Goal: Task Accomplishment & Management: Complete application form

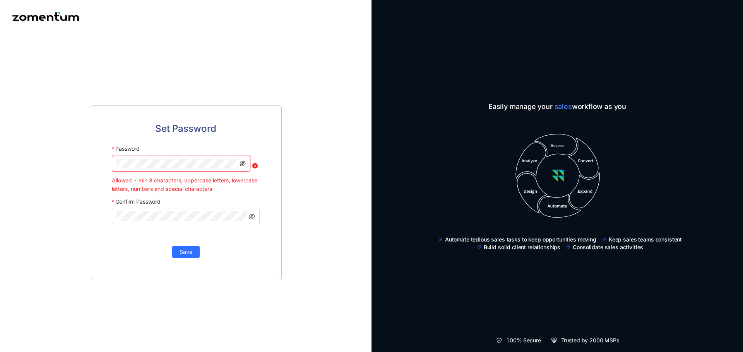
click at [0, 145] on html "Set Password Password Allowed - min 8 characters, uppercase letters, lowercase …" at bounding box center [371, 176] width 743 height 352
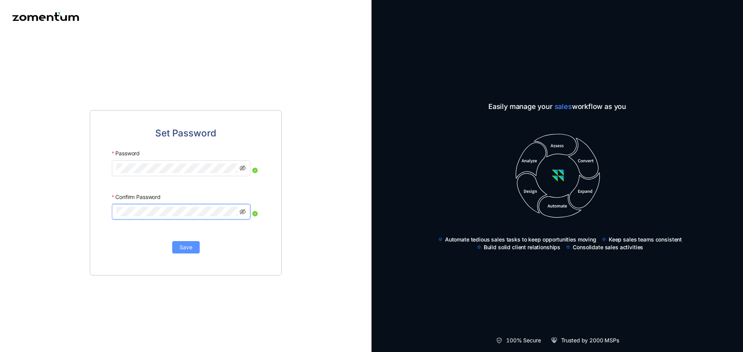
click at [189, 251] on span "Save" at bounding box center [186, 247] width 13 height 9
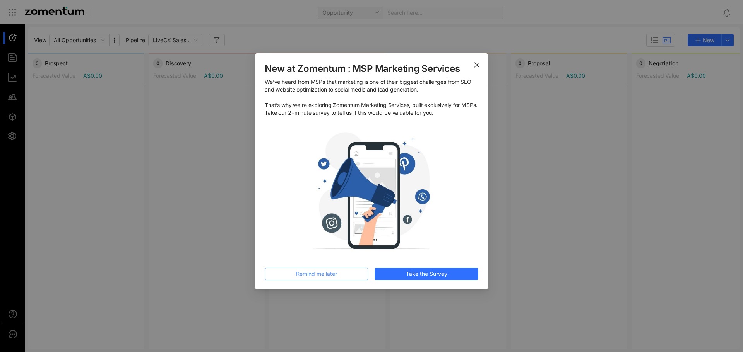
click at [357, 274] on button "Remind me later" at bounding box center [317, 274] width 104 height 12
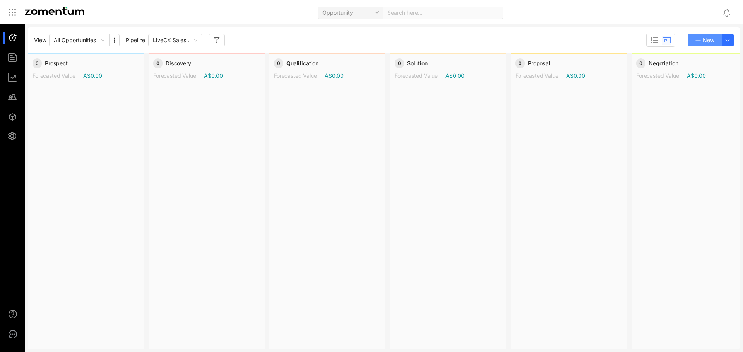
click at [703, 41] on span "New" at bounding box center [709, 40] width 12 height 9
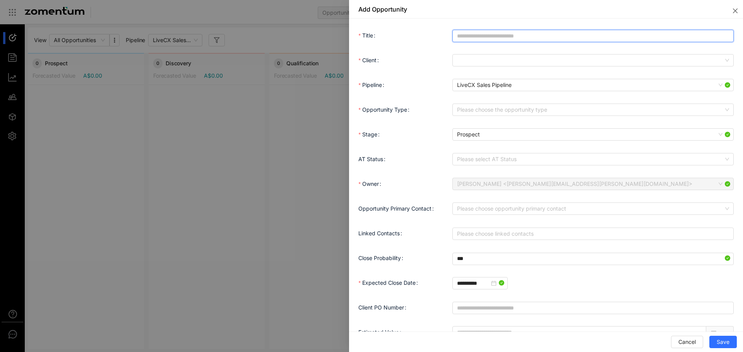
click at [580, 36] on input "Title" at bounding box center [592, 36] width 281 height 12
type input "*"
click at [633, 61] on span at bounding box center [593, 61] width 272 height 12
type input "**********"
click at [477, 60] on span at bounding box center [593, 61] width 272 height 12
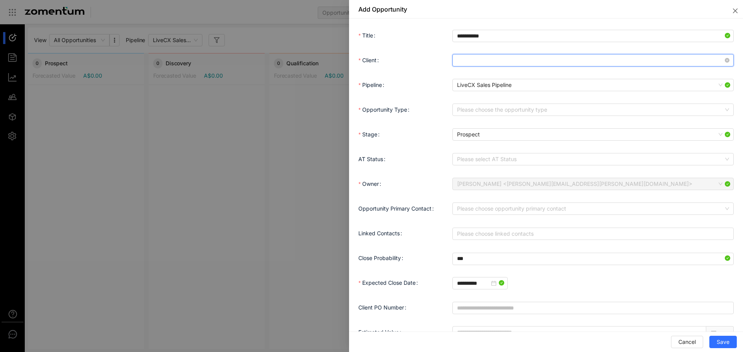
click at [477, 60] on span at bounding box center [593, 61] width 272 height 12
type input "**********"
click at [497, 75] on div "OBC Sydney CBD" at bounding box center [591, 76] width 268 height 9
click at [714, 62] on span "OBC Sydney CBD" at bounding box center [593, 61] width 272 height 12
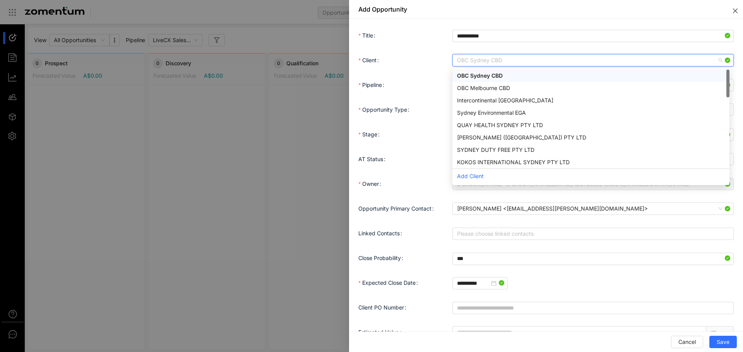
click at [737, 10] on button "Close" at bounding box center [733, 9] width 19 height 19
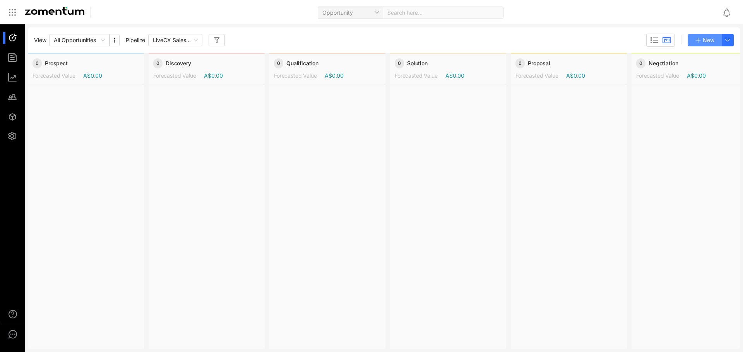
click at [703, 39] on span "New" at bounding box center [709, 40] width 12 height 9
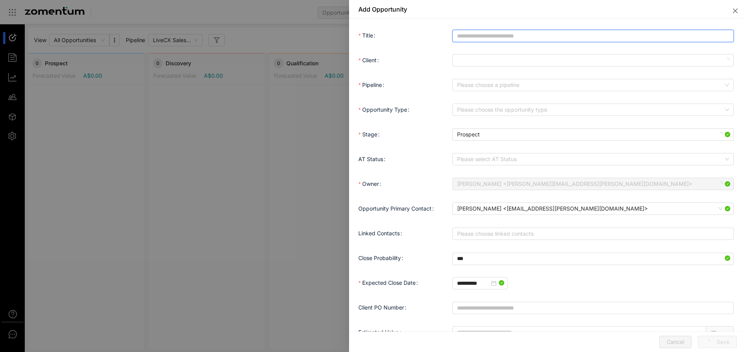
click at [479, 36] on input "Title" at bounding box center [592, 36] width 281 height 12
click at [473, 36] on input "**********" at bounding box center [592, 36] width 281 height 12
click at [522, 63] on span at bounding box center [593, 61] width 272 height 12
type input "**********"
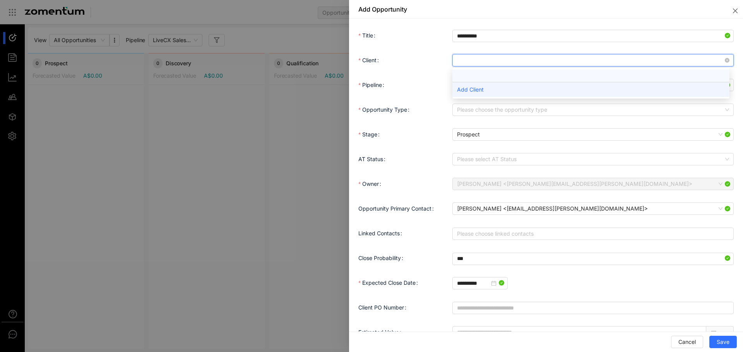
click at [496, 91] on div "Add Client" at bounding box center [590, 89] width 277 height 15
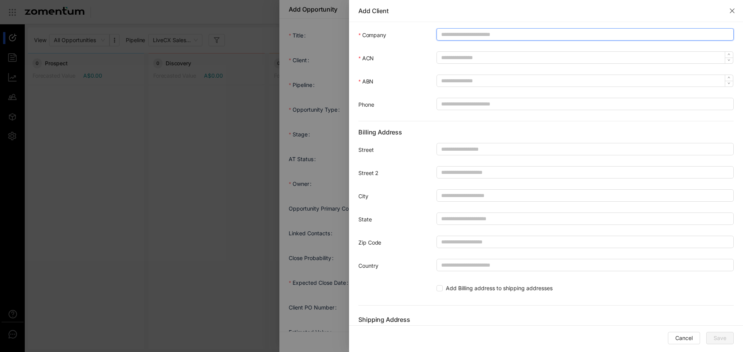
click at [488, 29] on input "Company" at bounding box center [584, 34] width 297 height 12
type input "**********"
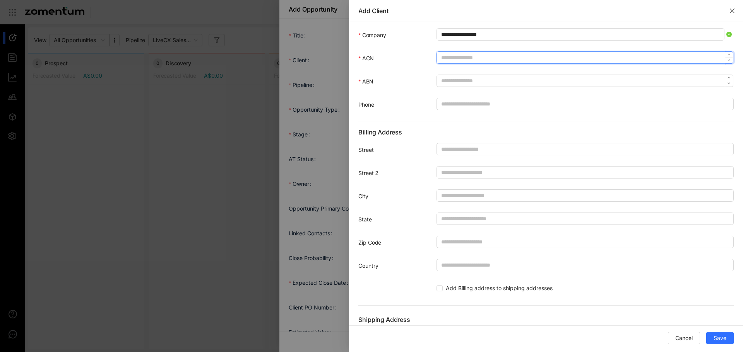
click at [487, 58] on input "ACN" at bounding box center [581, 58] width 288 height 12
type input "********"
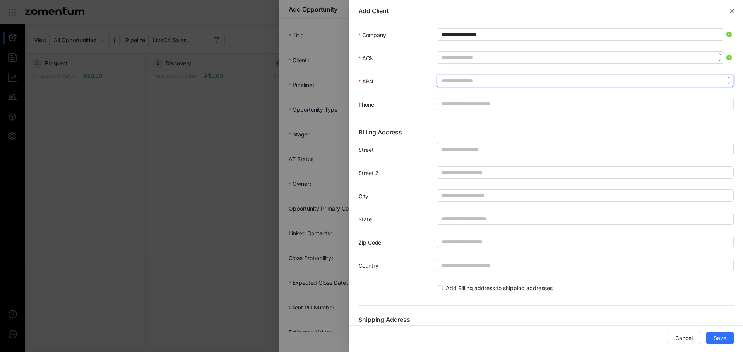
click at [459, 79] on input "ABN" at bounding box center [581, 81] width 288 height 12
type input "*******"
click at [460, 105] on input "Phone" at bounding box center [584, 104] width 297 height 12
click at [712, 337] on button "Save" at bounding box center [719, 338] width 27 height 12
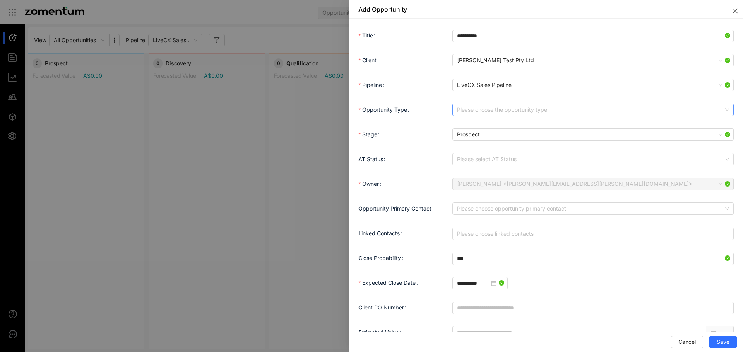
click at [535, 111] on input "Opportunity Type" at bounding box center [590, 110] width 267 height 12
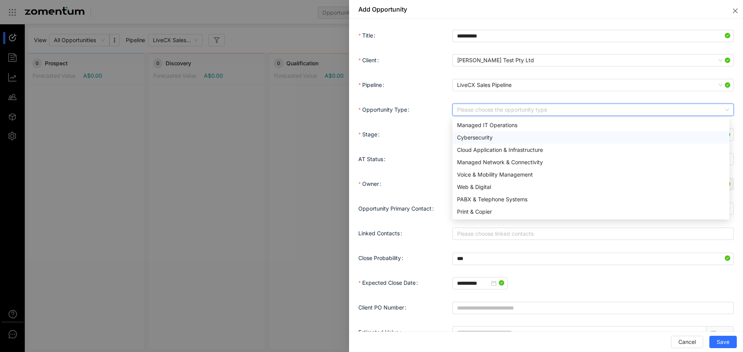
click at [513, 137] on div "Cybersecurity" at bounding box center [591, 137] width 268 height 9
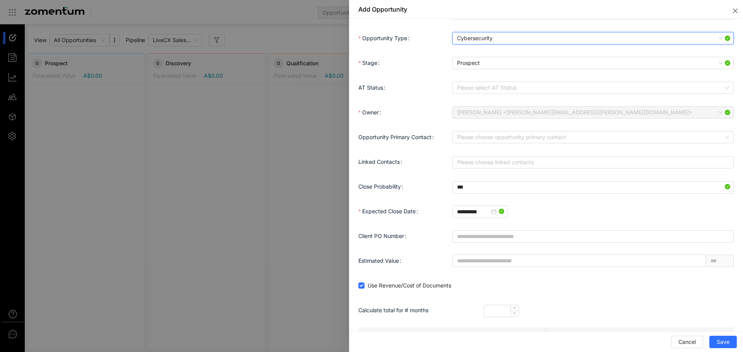
scroll to position [77, 0]
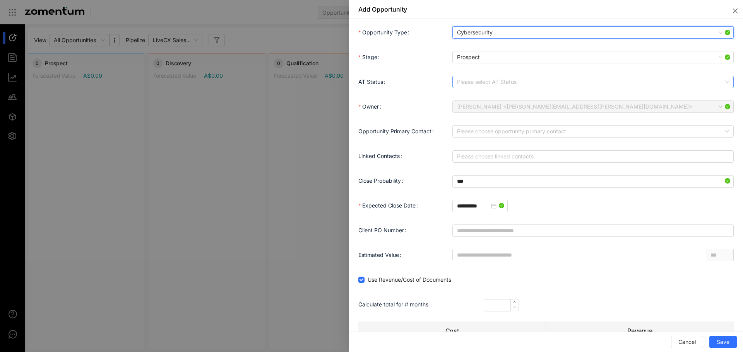
click at [532, 79] on input "AT Status" at bounding box center [590, 82] width 267 height 12
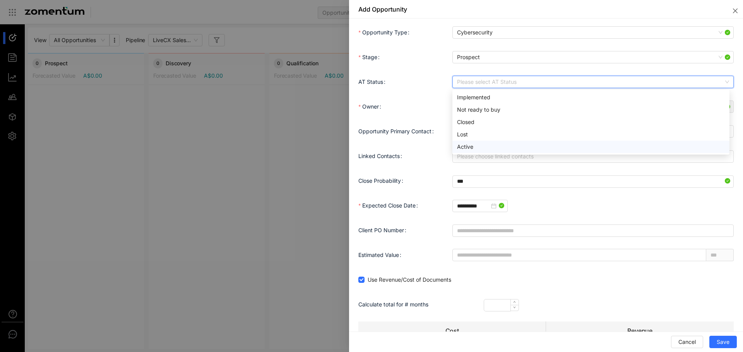
click at [513, 149] on div "Active" at bounding box center [591, 147] width 268 height 9
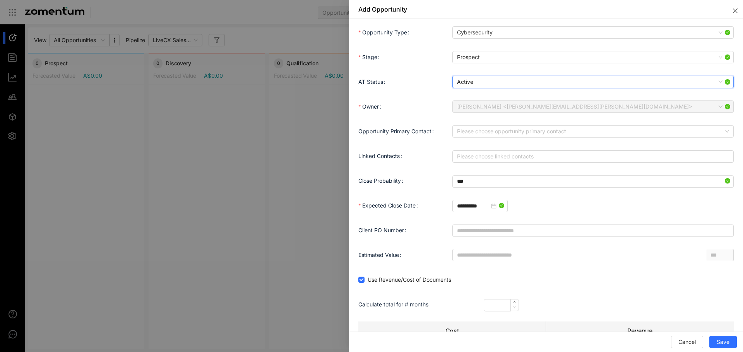
click at [510, 79] on span "Active" at bounding box center [593, 82] width 272 height 12
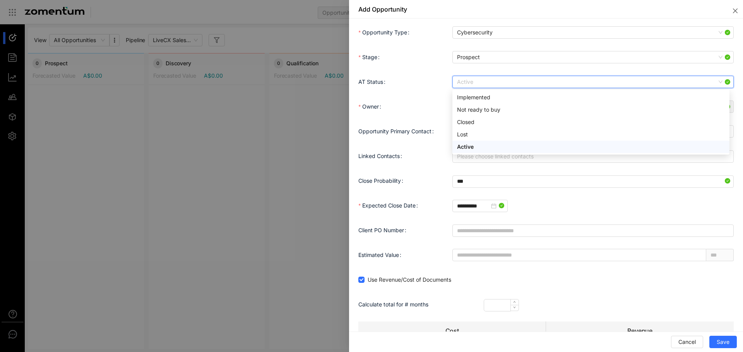
click at [490, 147] on div "Active" at bounding box center [591, 147] width 268 height 9
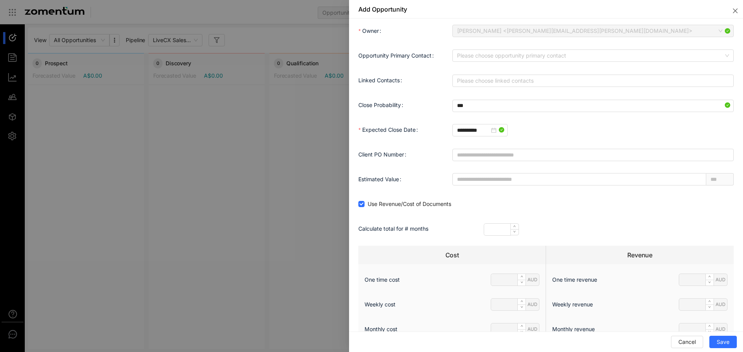
scroll to position [155, 0]
drag, startPoint x: 474, startPoint y: 103, endPoint x: 446, endPoint y: 103, distance: 28.2
click at [446, 103] on div "Close Probability ***" at bounding box center [545, 103] width 375 height 15
click at [607, 135] on div "**********" at bounding box center [592, 128] width 281 height 15
click at [503, 130] on div "**********" at bounding box center [480, 129] width 46 height 9
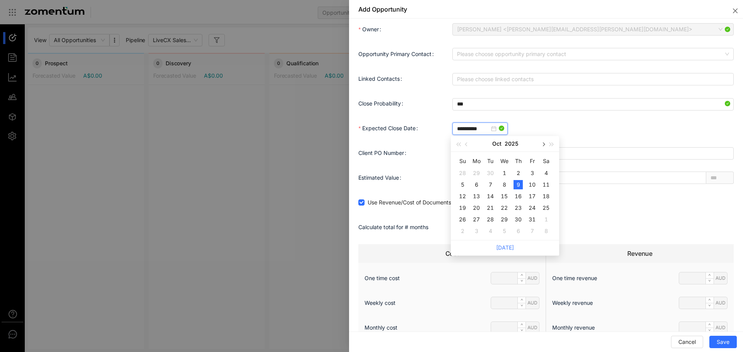
click at [542, 144] on span "button" at bounding box center [543, 145] width 4 height 4
type input "**********"
click at [516, 206] on div "25" at bounding box center [517, 208] width 9 height 9
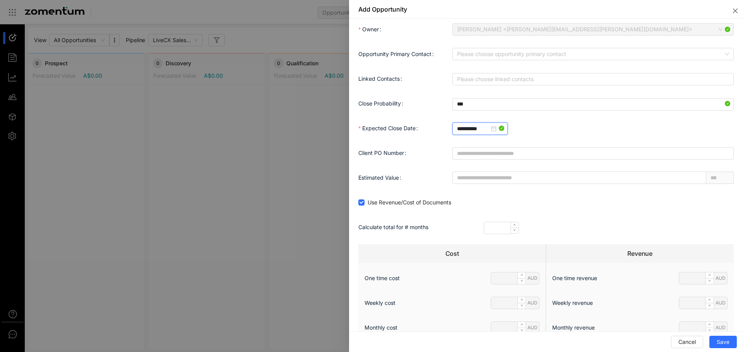
click at [620, 123] on div "**********" at bounding box center [592, 128] width 281 height 15
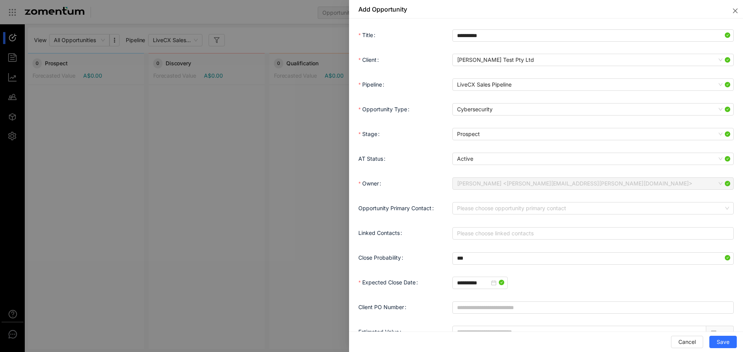
scroll to position [0, 0]
click at [568, 212] on input "Opportunity Primary Contact" at bounding box center [590, 209] width 267 height 12
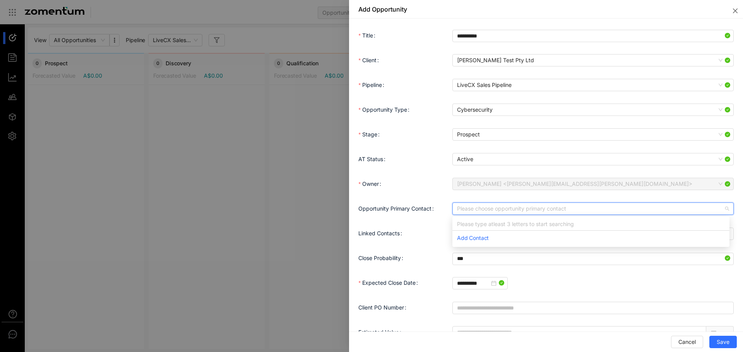
click at [422, 199] on div "Owner [PERSON_NAME] <[PERSON_NAME][EMAIL_ADDRESS][PERSON_NAME][DOMAIN_NAME]>" at bounding box center [545, 188] width 375 height 25
click at [501, 214] on input "Opportunity Primary Contact" at bounding box center [590, 209] width 267 height 12
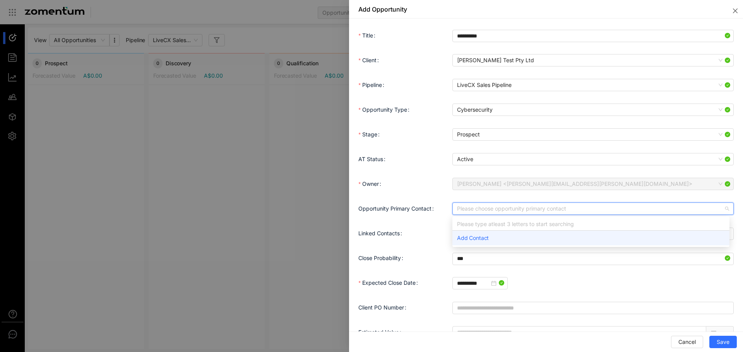
click at [487, 237] on span "Add Contact" at bounding box center [473, 238] width 32 height 7
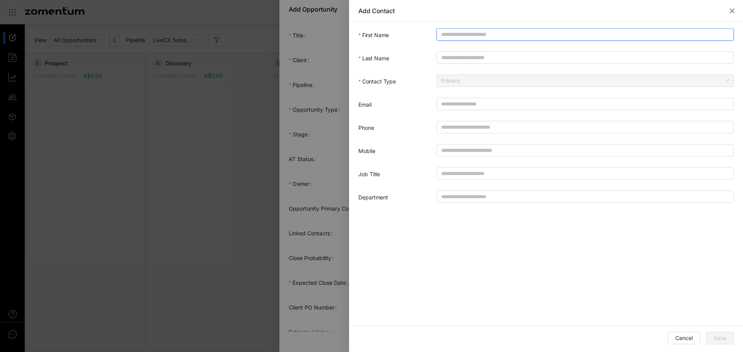
click at [481, 36] on input "First Name" at bounding box center [584, 34] width 297 height 12
type input "*****"
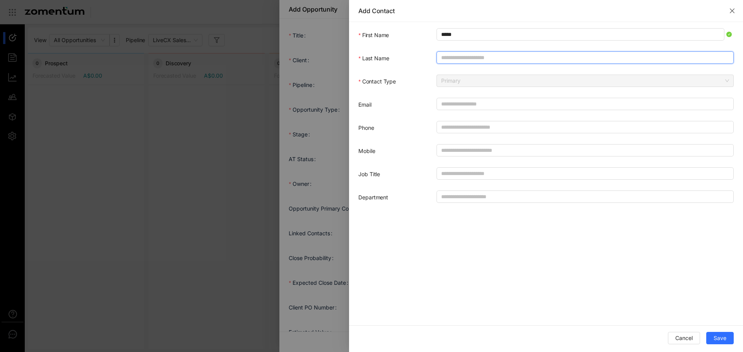
click at [475, 56] on input "Last Name" at bounding box center [584, 57] width 297 height 12
type input "****"
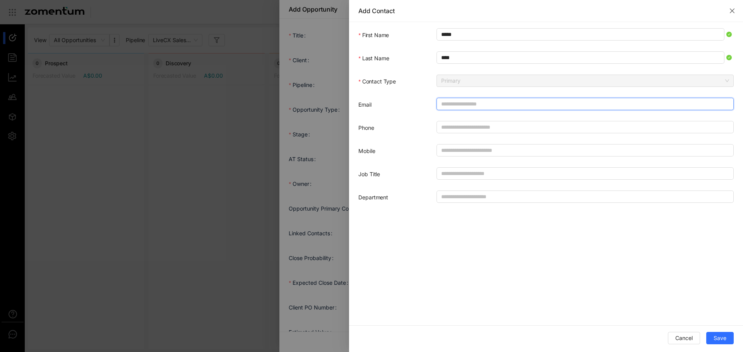
click at [484, 102] on input "Email" at bounding box center [584, 104] width 297 height 12
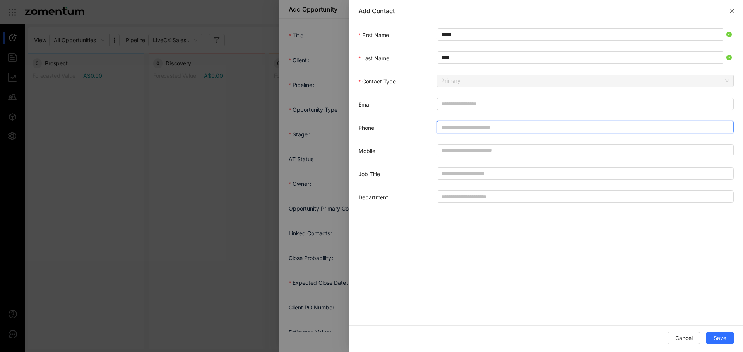
click at [454, 126] on input "Phone" at bounding box center [584, 127] width 297 height 12
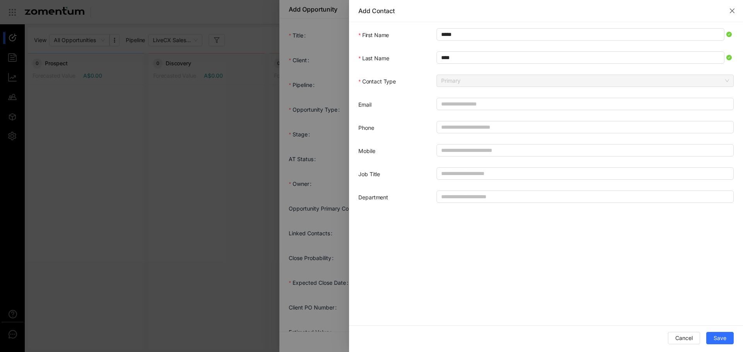
click at [449, 143] on div "First Name ***** Last Name **** Contact Type Primary Email Phone Mobile Job Tit…" at bounding box center [545, 116] width 375 height 176
click at [724, 339] on span "Save" at bounding box center [719, 338] width 13 height 9
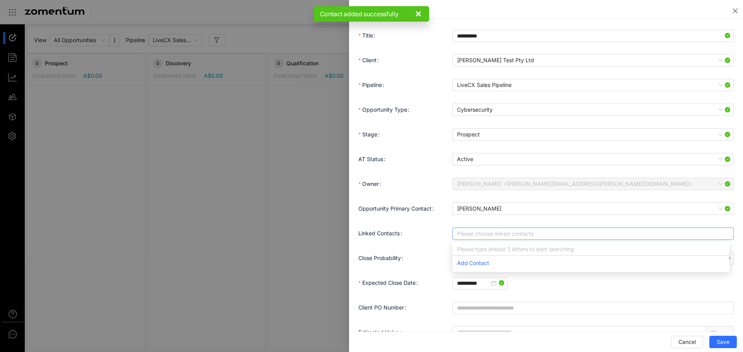
click at [488, 236] on div at bounding box center [589, 234] width 270 height 11
click at [399, 235] on label "Linked Contacts" at bounding box center [381, 233] width 47 height 7
click at [457, 235] on input "Linked Contacts" at bounding box center [458, 233] width 2 height 9
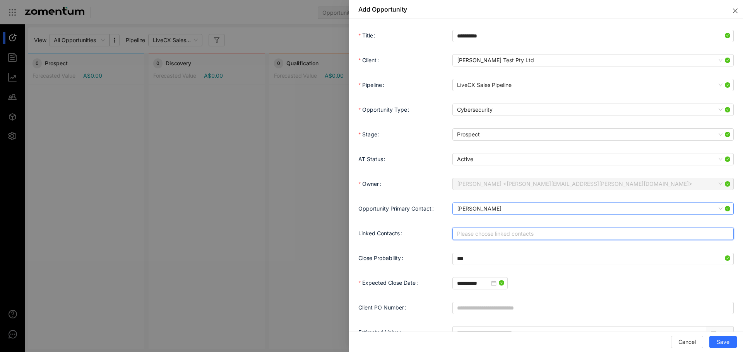
click at [495, 207] on span "[PERSON_NAME]" at bounding box center [593, 209] width 272 height 12
click at [398, 221] on div "Opportunity Primary Contact 845fef019678470881a6d54880e33d5a [PERSON_NAME] Test…" at bounding box center [545, 213] width 375 height 25
click at [719, 343] on span "Save" at bounding box center [723, 342] width 13 height 9
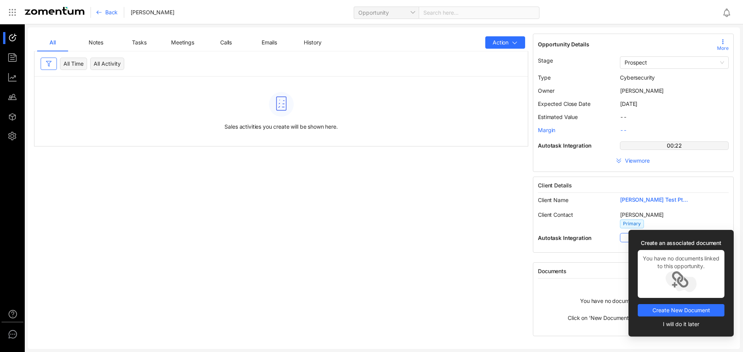
click at [95, 40] on span "Notes" at bounding box center [96, 42] width 15 height 7
click at [140, 42] on span "Tasks" at bounding box center [139, 42] width 14 height 7
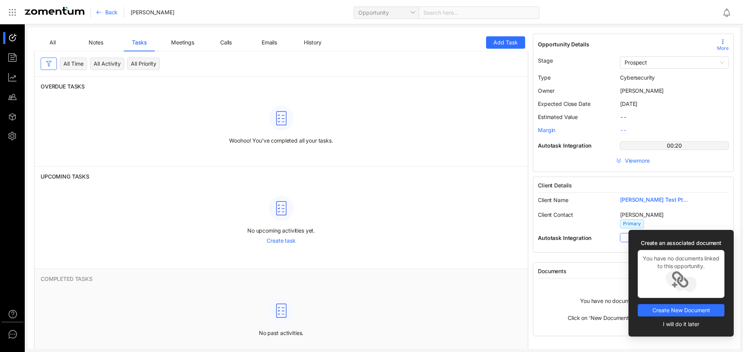
click at [52, 44] on span "All" at bounding box center [53, 42] width 6 height 7
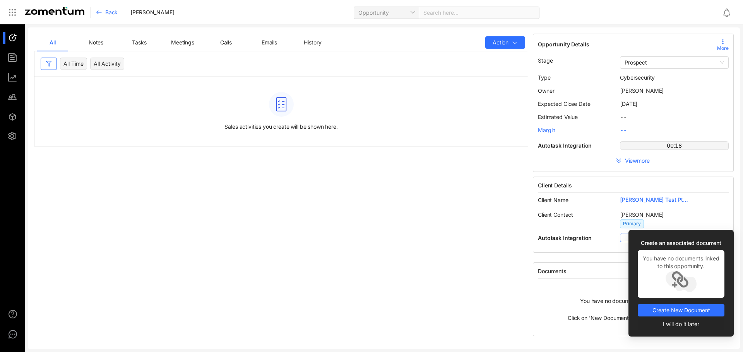
click at [678, 322] on span "I will do it later" at bounding box center [681, 324] width 36 height 9
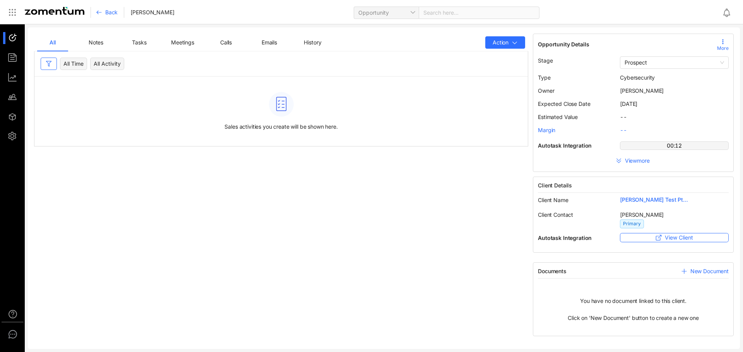
click at [109, 14] on span "Back" at bounding box center [111, 13] width 12 height 8
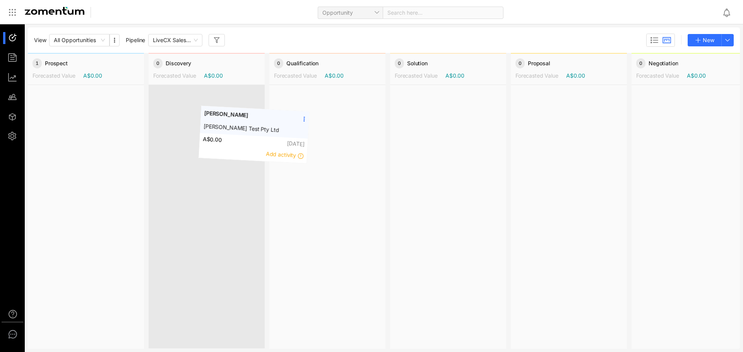
drag, startPoint x: 76, startPoint y: 101, endPoint x: 246, endPoint y: 119, distance: 170.7
click at [246, 119] on div "1 Prospect Forecasted Value A$0.00 [PERSON_NAME] Test [PERSON_NAME] Test Pty Lt…" at bounding box center [384, 201] width 712 height 296
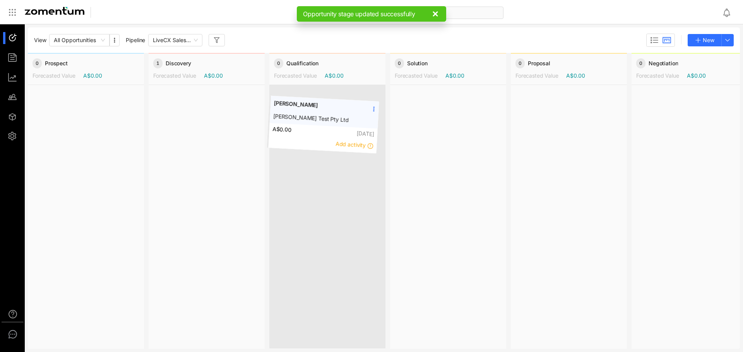
drag, startPoint x: 178, startPoint y: 109, endPoint x: 303, endPoint y: 121, distance: 124.8
click at [297, 116] on div "0 Prospect Forecasted Value A$0.00 1 Discovery Forecasted Value A$0.00 [PERSON_…" at bounding box center [384, 201] width 712 height 296
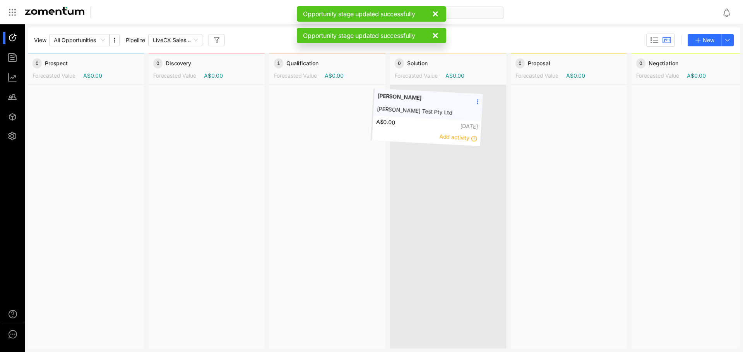
drag, startPoint x: 318, startPoint y: 110, endPoint x: 430, endPoint y: 110, distance: 111.8
click at [430, 110] on div "0 Prospect Forecasted Value A$0.00 0 Discovery Forecasted Value A$0.00 1 Qualif…" at bounding box center [384, 201] width 712 height 296
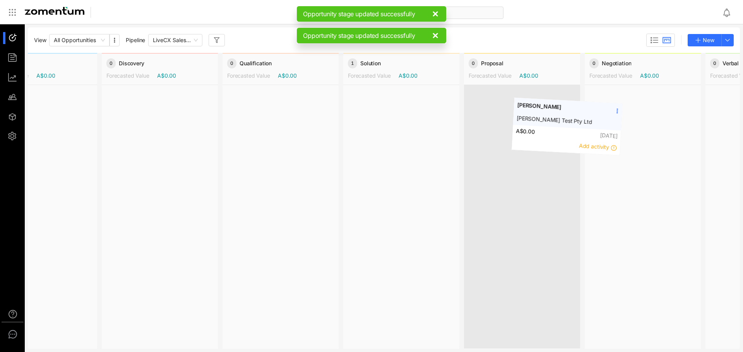
drag, startPoint x: 440, startPoint y: 105, endPoint x: 547, endPoint y: 115, distance: 107.6
click at [563, 115] on div "0 Prospect Forecasted Value A$0.00 0 Discovery Forecasted Value A$0.00 0 Qualif…" at bounding box center [384, 201] width 712 height 296
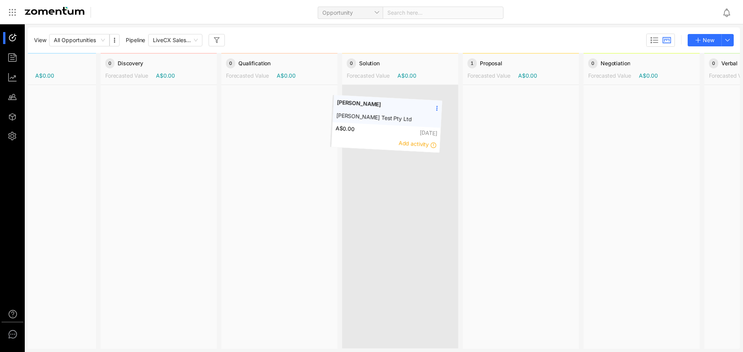
drag, startPoint x: 518, startPoint y: 115, endPoint x: 381, endPoint y: 121, distance: 136.7
click at [381, 121] on div "0 Prospect Forecasted Value A$0.00 0 Discovery Forecasted Value A$0.00 0 Qualif…" at bounding box center [384, 201] width 712 height 296
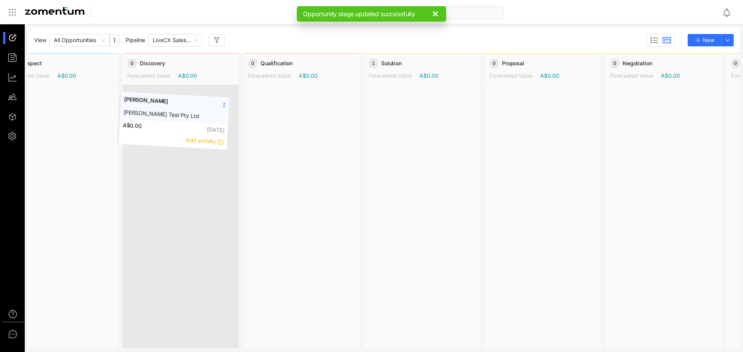
drag, startPoint x: 396, startPoint y: 115, endPoint x: 151, endPoint y: 118, distance: 244.9
click at [151, 118] on div "0 Prospect Forecasted Value A$0.00 0 Discovery Forecasted Value A$0.00 0 Qualif…" at bounding box center [384, 201] width 712 height 296
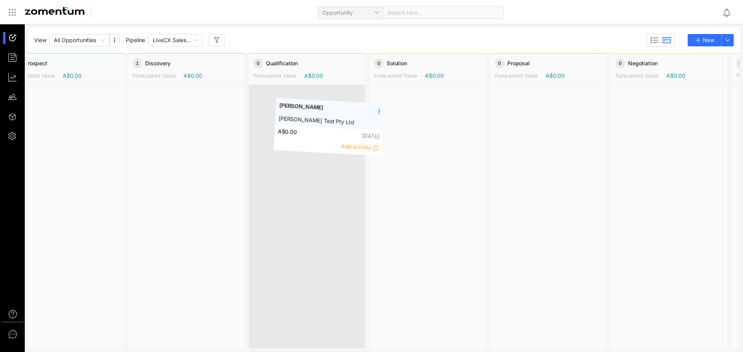
scroll to position [0, 20]
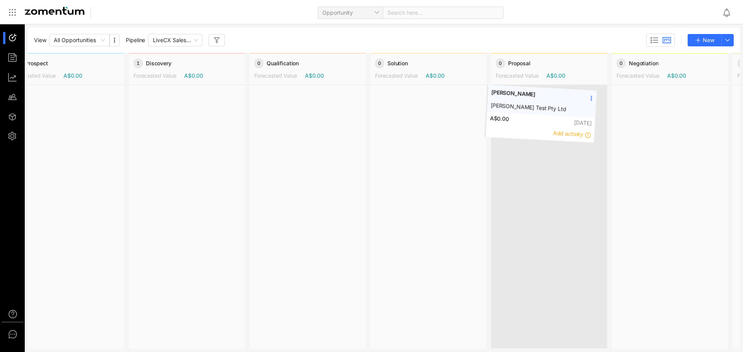
drag, startPoint x: 172, startPoint y: 106, endPoint x: 531, endPoint y: 103, distance: 358.7
click at [531, 103] on div "0 Prospect Forecasted Value A$0.00 1 Discovery Forecasted Value A$0.00 [PERSON_…" at bounding box center [384, 201] width 712 height 296
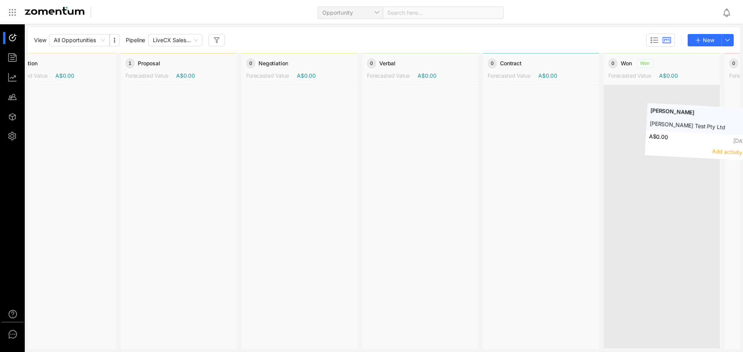
scroll to position [0, 492]
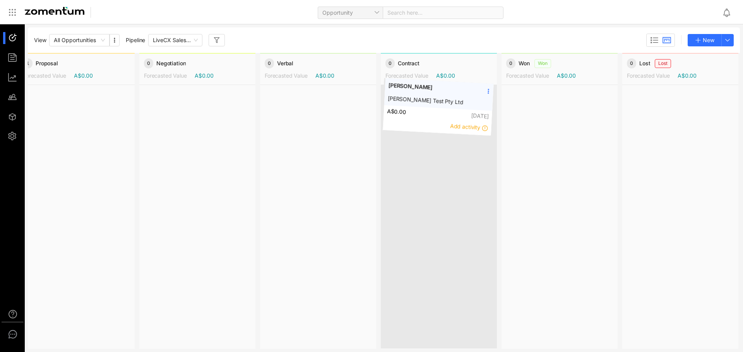
drag, startPoint x: 287, startPoint y: 105, endPoint x: 415, endPoint y: 95, distance: 128.1
click at [415, 95] on div "0 Prospect Forecasted Value A$0.00 0 Discovery Forecasted Value A$0.00 0 Qualif…" at bounding box center [384, 201] width 712 height 296
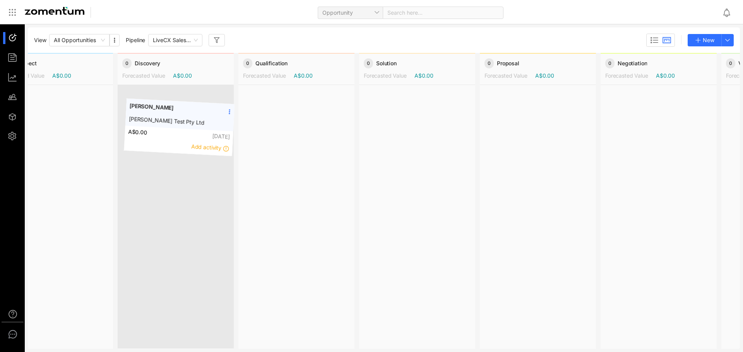
scroll to position [0, 0]
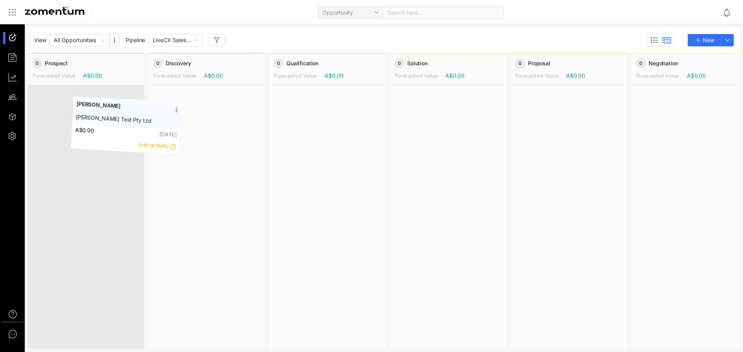
drag, startPoint x: 539, startPoint y: 108, endPoint x: 104, endPoint y: 118, distance: 434.6
click at [104, 118] on div "0 Prospect Forecasted Value A$0.00 0 Discovery Forecasted Value A$0.00 0 Qualif…" at bounding box center [384, 201] width 712 height 296
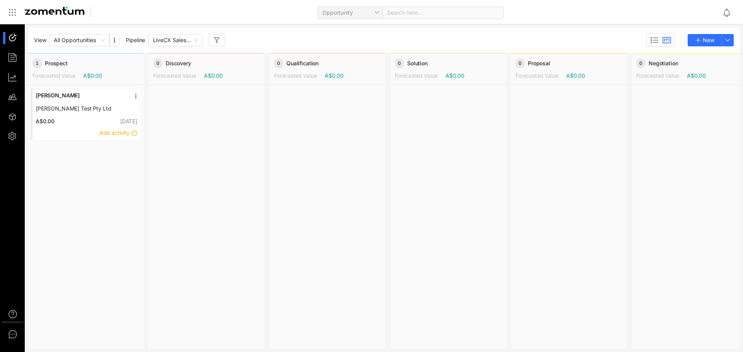
click at [110, 132] on span "Add activity" at bounding box center [114, 133] width 30 height 7
click at [125, 156] on span "Task" at bounding box center [128, 152] width 45 height 9
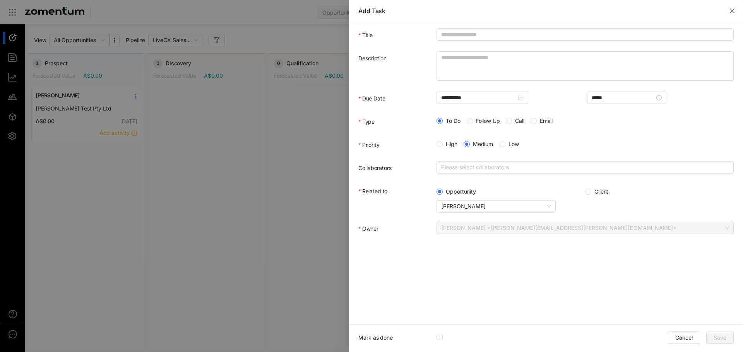
click at [477, 118] on span "Follow Up" at bounding box center [488, 121] width 30 height 8
click at [489, 97] on input "**********" at bounding box center [478, 98] width 75 height 9
click at [625, 137] on div "**********" at bounding box center [545, 132] width 375 height 208
click at [724, 335] on span "Save" at bounding box center [719, 338] width 13 height 9
click at [579, 33] on input "Title" at bounding box center [580, 34] width 288 height 12
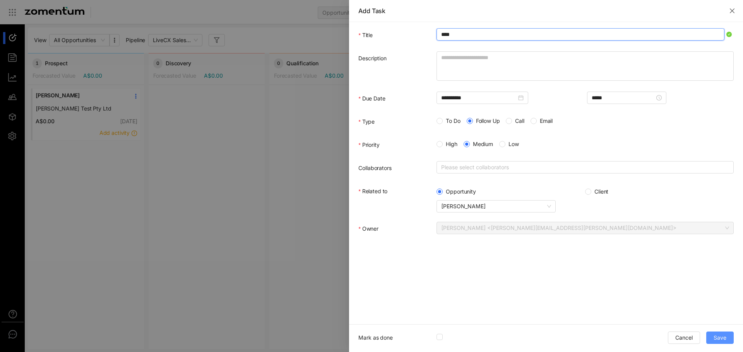
type input "****"
click at [717, 342] on span "Save" at bounding box center [719, 338] width 13 height 9
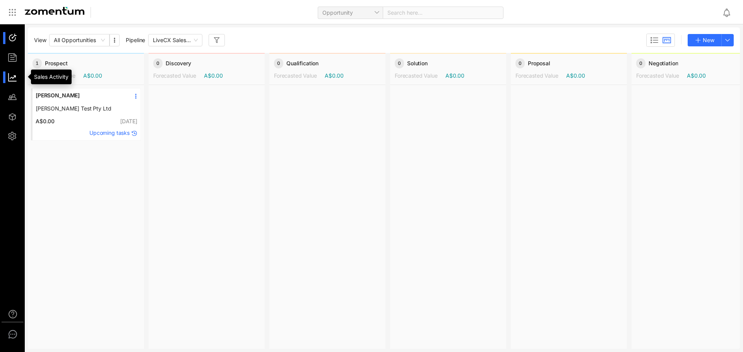
click at [15, 80] on div at bounding box center [16, 78] width 17 height 12
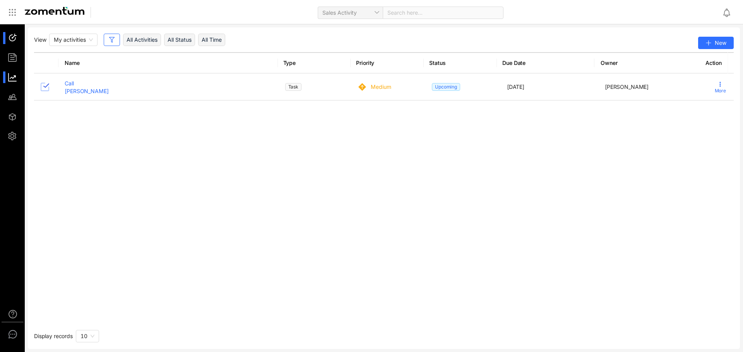
click at [9, 34] on div at bounding box center [16, 38] width 17 height 12
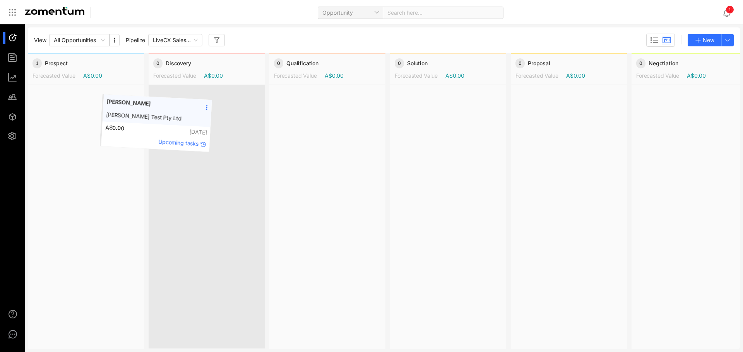
drag, startPoint x: 111, startPoint y: 116, endPoint x: 197, endPoint y: 124, distance: 86.6
click at [197, 124] on div "1 Prospect Forecasted Value A$0.00 [PERSON_NAME] Test [PERSON_NAME] Test Pty Lt…" at bounding box center [384, 201] width 712 height 296
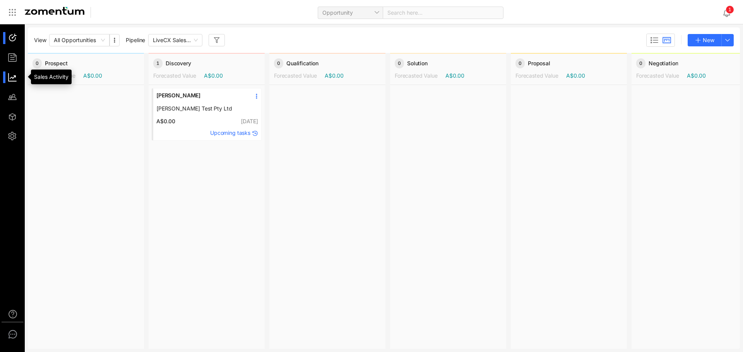
click at [10, 80] on div at bounding box center [16, 78] width 17 height 12
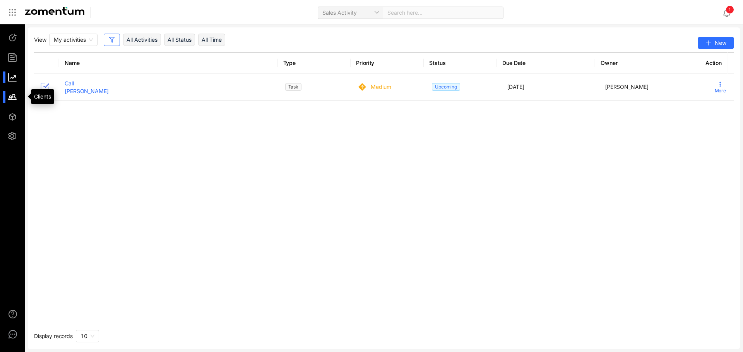
click at [11, 99] on div at bounding box center [16, 97] width 17 height 12
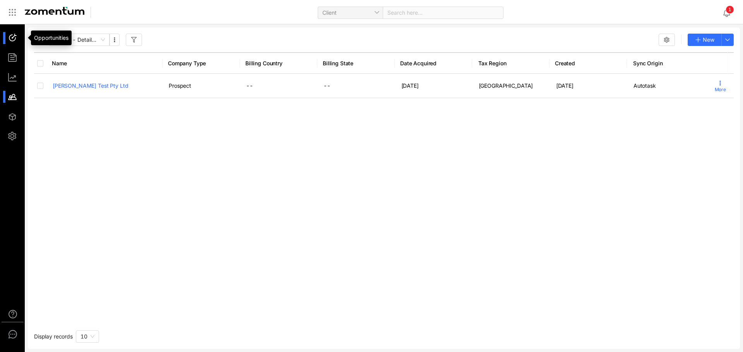
click at [14, 36] on div at bounding box center [16, 38] width 17 height 12
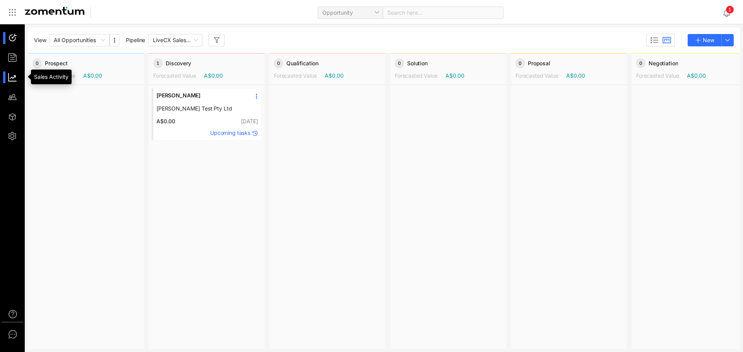
click at [12, 80] on div at bounding box center [16, 78] width 17 height 12
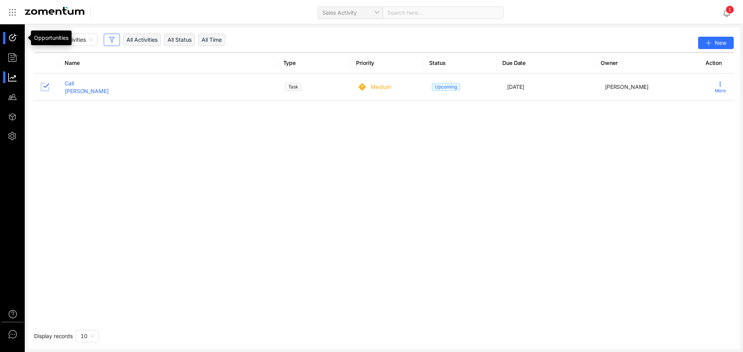
click at [17, 39] on div at bounding box center [16, 38] width 17 height 12
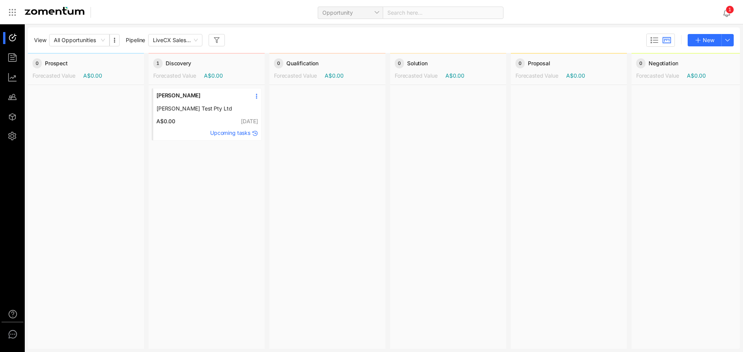
click at [257, 96] on icon at bounding box center [256, 96] width 6 height 6
click at [228, 152] on span "Delete" at bounding box center [231, 149] width 45 height 9
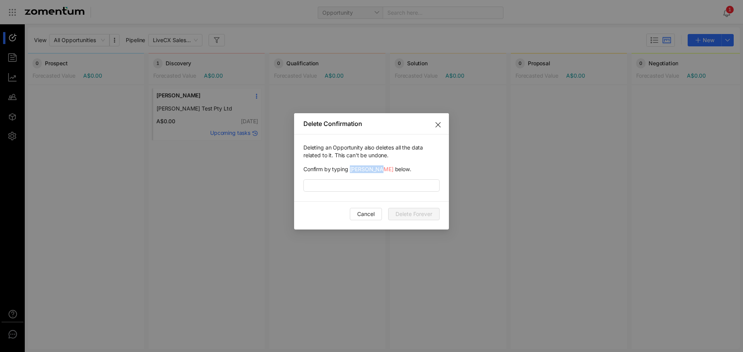
drag, startPoint x: 377, startPoint y: 166, endPoint x: 350, endPoint y: 169, distance: 26.9
click at [350, 169] on span "Confirm by typing [PERSON_NAME] Test below." at bounding box center [371, 170] width 136 height 8
drag, startPoint x: 346, startPoint y: 170, endPoint x: 313, endPoint y: 186, distance: 36.7
click at [312, 188] on input "text" at bounding box center [371, 186] width 136 height 12
drag, startPoint x: 378, startPoint y: 168, endPoint x: 349, endPoint y: 167, distance: 29.0
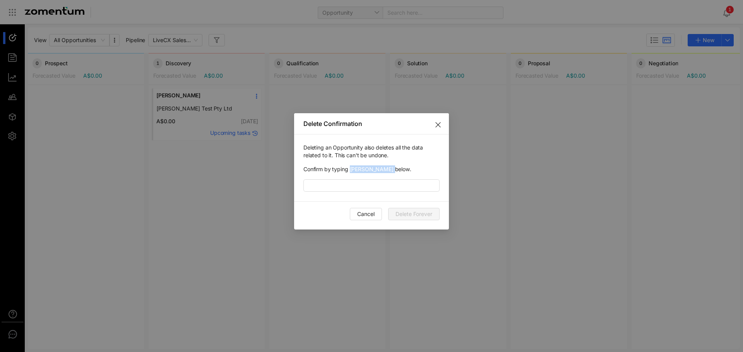
click at [349, 167] on span "Confirm by typing [PERSON_NAME] Test below." at bounding box center [371, 170] width 136 height 8
copy span "[PERSON_NAME]"
click at [355, 186] on input "text" at bounding box center [371, 186] width 136 height 12
paste input "**********"
click at [355, 186] on input "**********" at bounding box center [366, 186] width 127 height 12
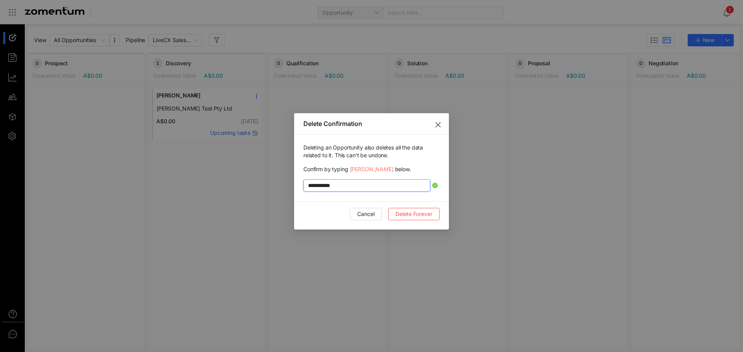
type input "**********"
click at [410, 216] on span "Delete Forever" at bounding box center [413, 214] width 37 height 9
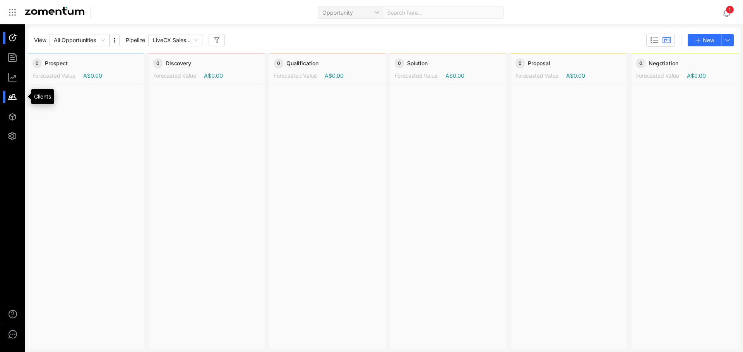
click at [12, 94] on div at bounding box center [16, 97] width 17 height 12
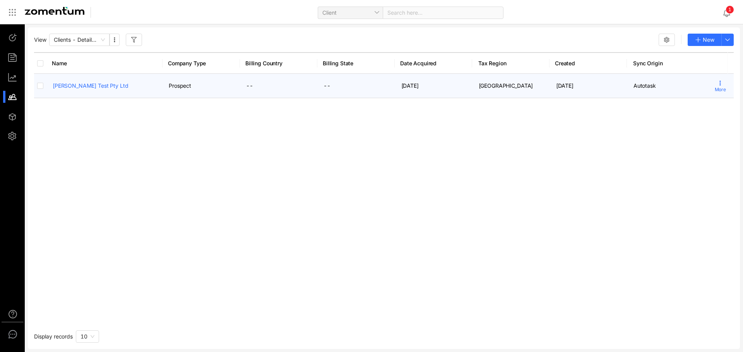
click at [716, 87] on span "More" at bounding box center [720, 89] width 11 height 7
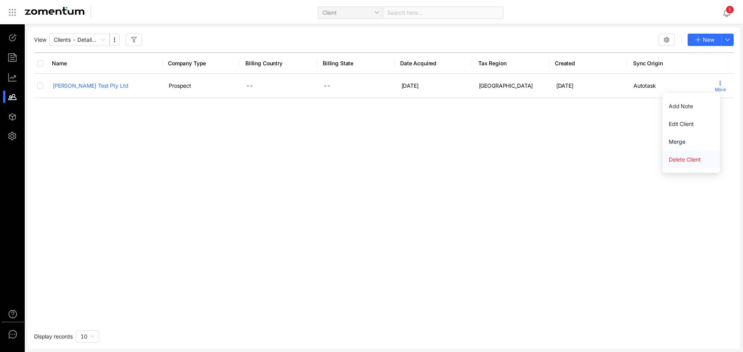
click at [681, 162] on span "Delete Client" at bounding box center [691, 160] width 45 height 9
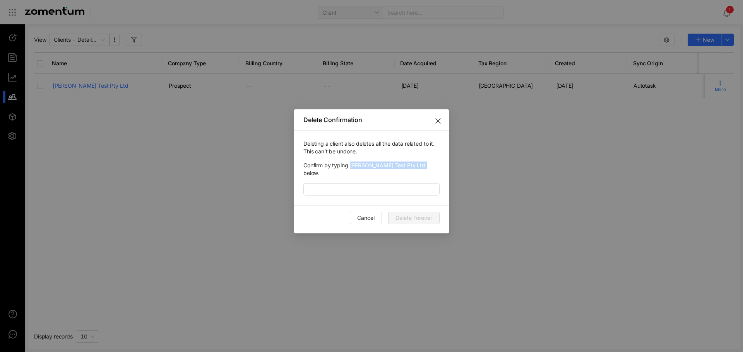
drag, startPoint x: 396, startPoint y: 166, endPoint x: 349, endPoint y: 169, distance: 46.9
click at [349, 169] on span "Confirm by typing [PERSON_NAME] Test Pty Ltd below." at bounding box center [371, 169] width 136 height 15
copy span "[PERSON_NAME] Test Pty Ltd"
click at [344, 183] on input "text" at bounding box center [371, 189] width 136 height 12
paste input "**********"
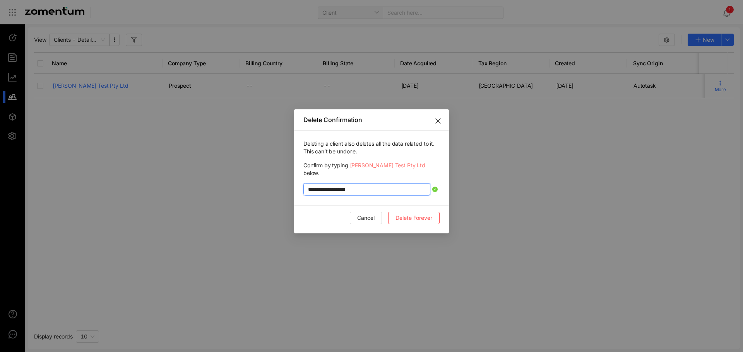
type input "**********"
click at [421, 214] on span "Delete Forever" at bounding box center [413, 218] width 37 height 9
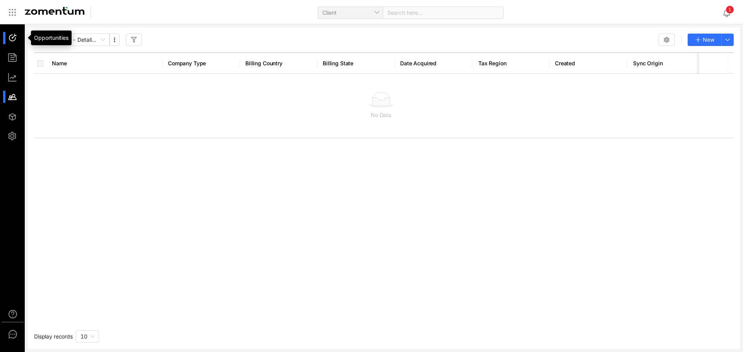
click at [13, 40] on div at bounding box center [16, 38] width 17 height 12
